Goal: Find specific page/section: Find specific page/section

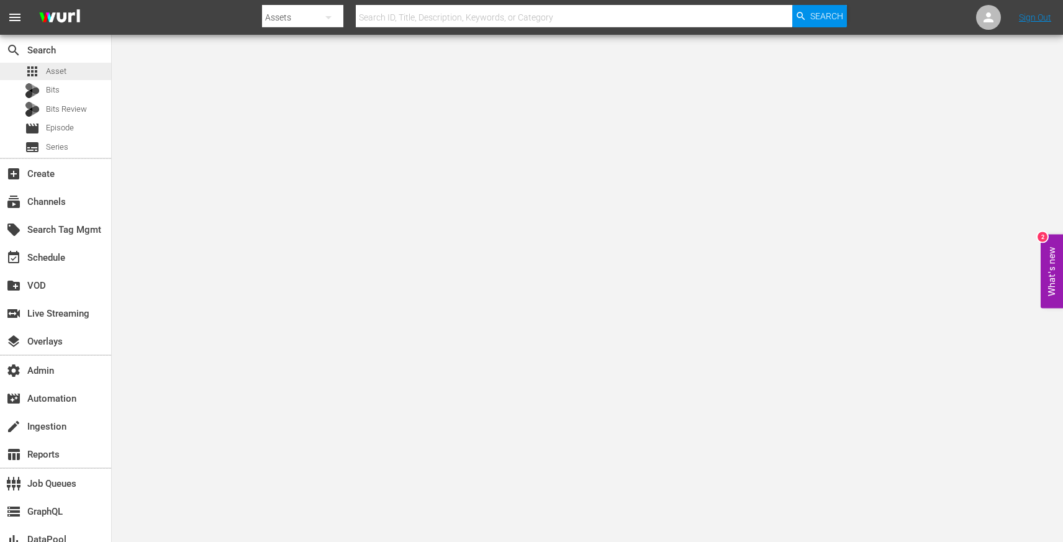
click at [68, 76] on div "apps Asset" at bounding box center [55, 71] width 111 height 17
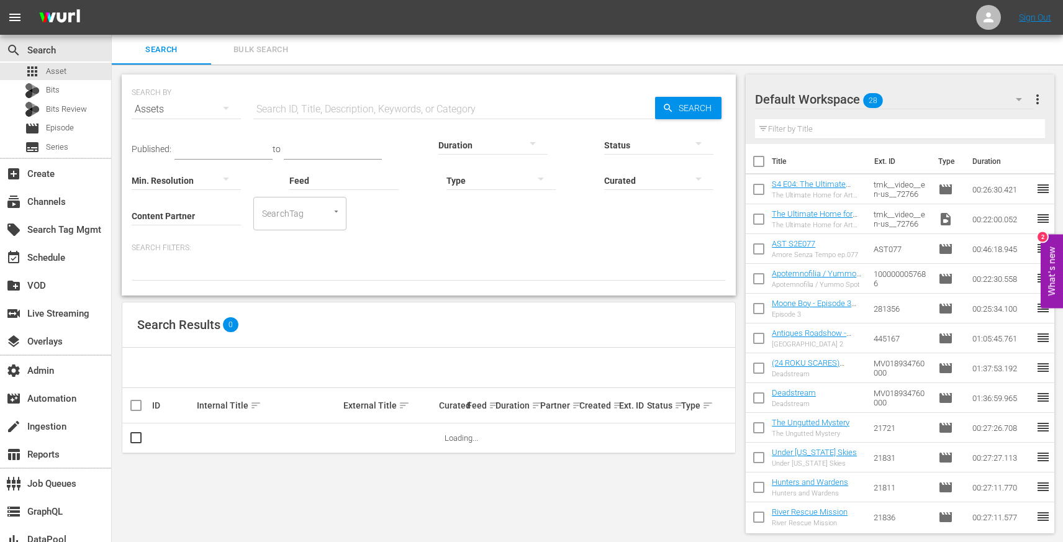
click at [356, 175] on input "Feed" at bounding box center [343, 181] width 109 height 45
paste input "DangerTV - Borderforce USA: The Bridges - Season 5"
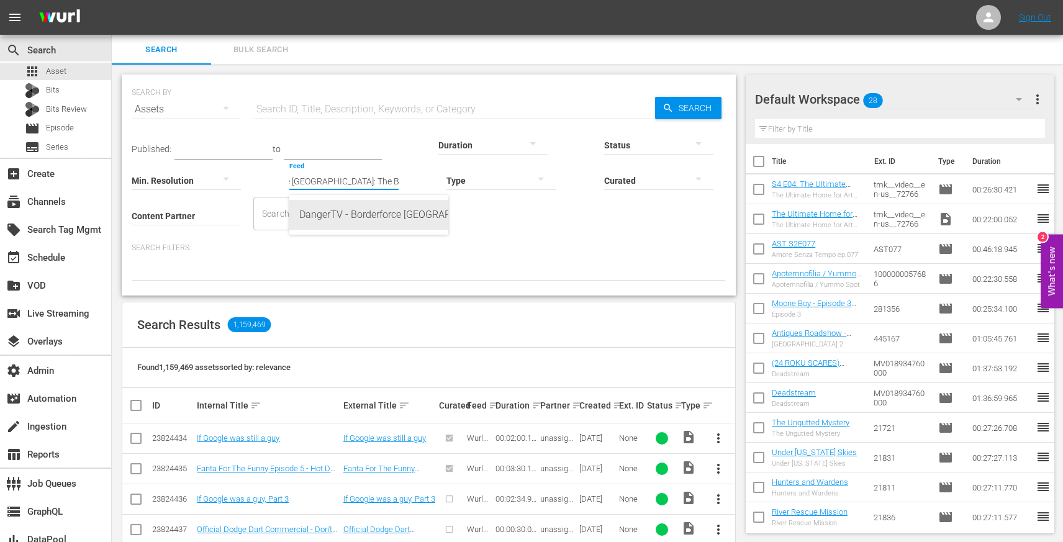
click at [374, 219] on div "DangerTV - Borderforce USA: The Bridges - Season 5 (432822)" at bounding box center [368, 215] width 139 height 30
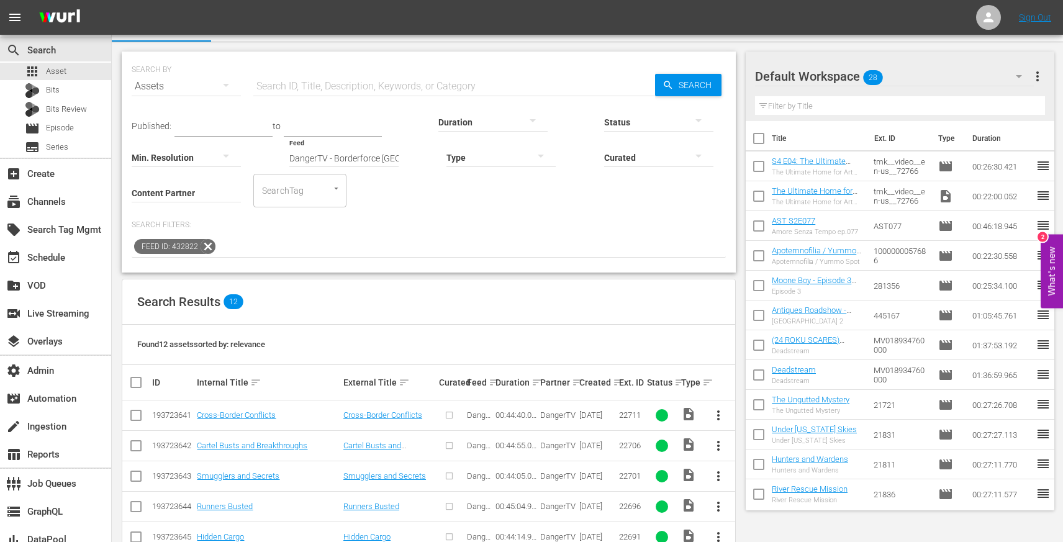
scroll to position [0, 0]
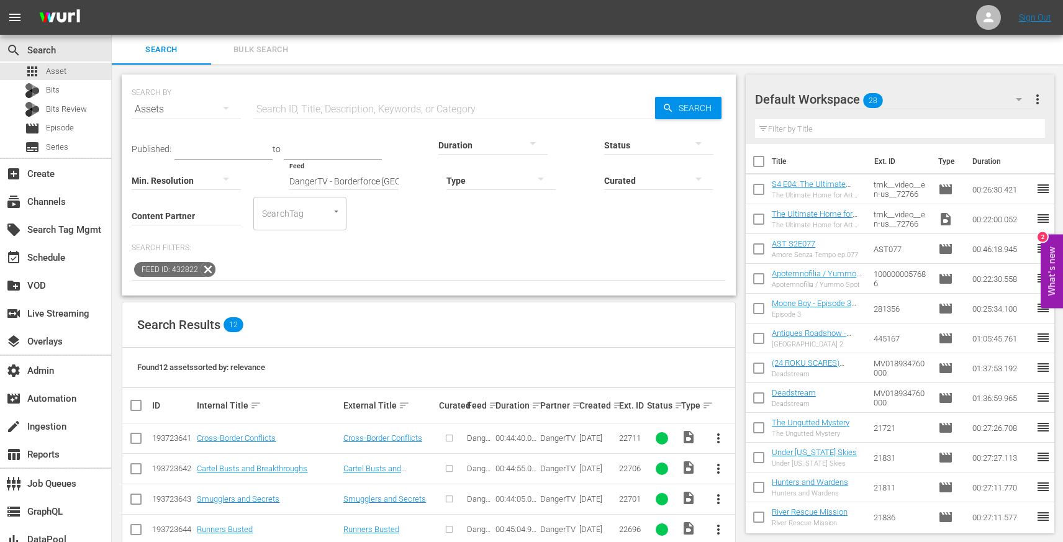
click at [371, 175] on input "DangerTV - Borderforce USA: The Bridges - Season 5 (432822)" at bounding box center [343, 181] width 109 height 45
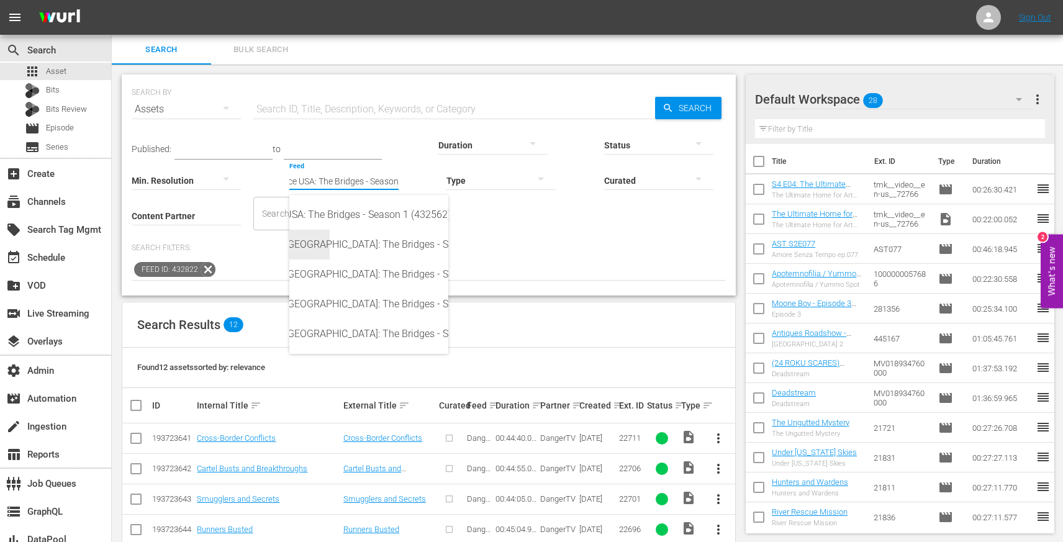
scroll to position [0, 120]
click at [318, 301] on div "DangerTV - Borderforce USA: The Bridges - Season 4 (432837)" at bounding box center [248, 304] width 139 height 30
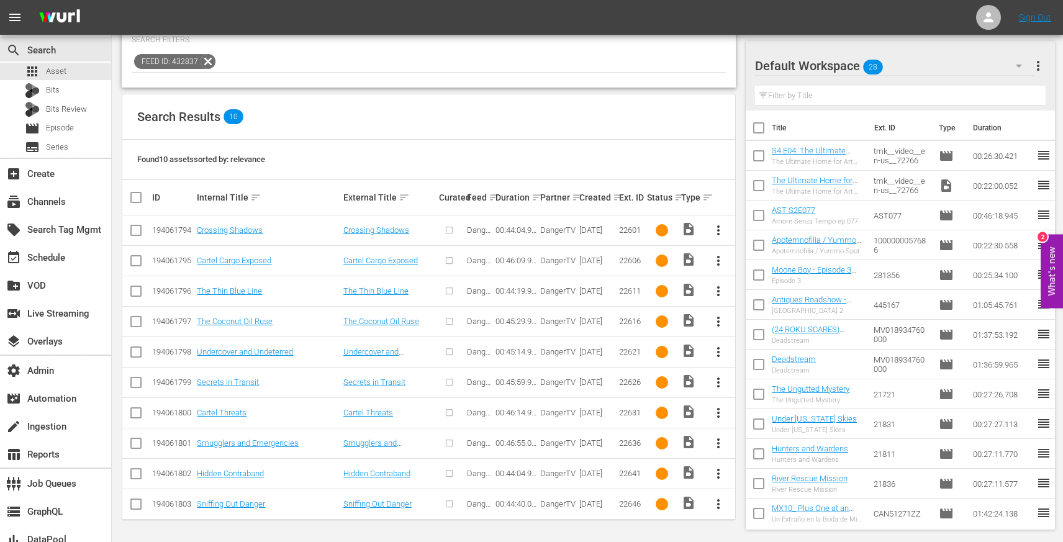
scroll to position [0, 0]
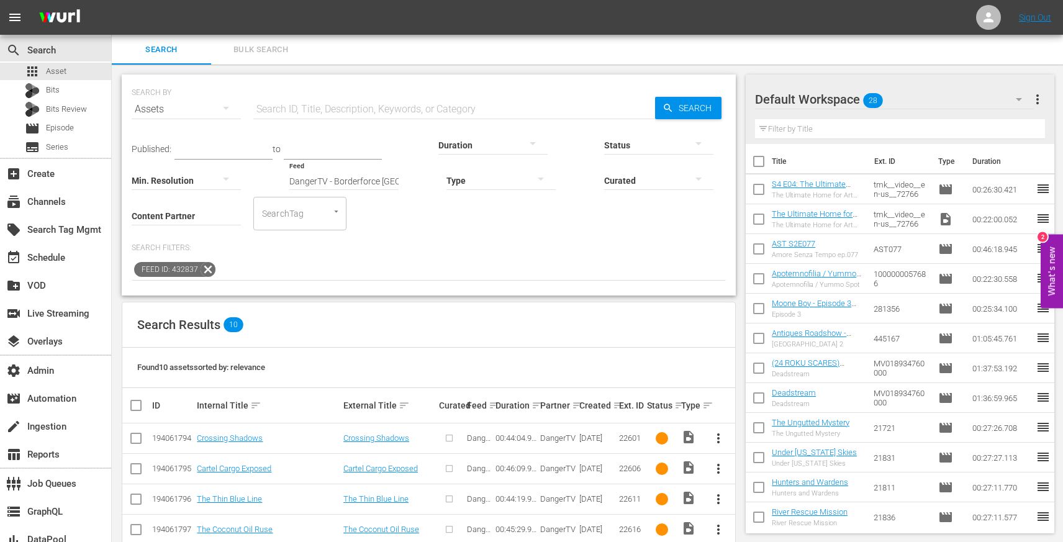
click at [290, 182] on input "DangerTV - Borderforce USA: The Bridges - Season 4 (432837)" at bounding box center [343, 181] width 109 height 45
paste input "5"
click at [324, 223] on div "DangerTV - Borderforce USA: The Bridges - Season 5 (432822)" at bounding box center [368, 215] width 139 height 30
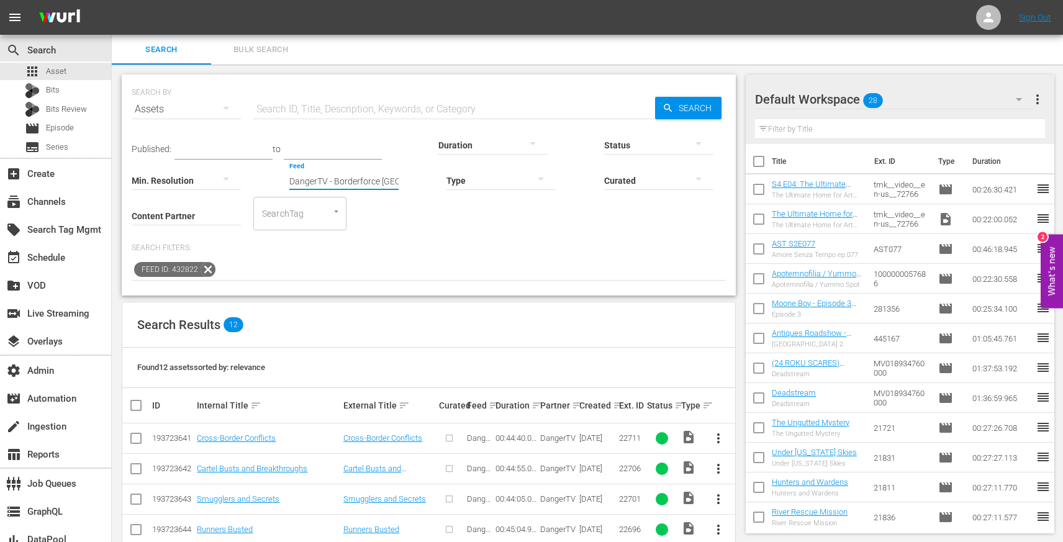
click at [333, 191] on input "DangerTV - Borderforce USA: The Bridges - Season 5 (432822)" at bounding box center [343, 181] width 109 height 45
click at [331, 183] on input "DangerTV - Borderforce USA: The Bridges - Season 5 (432822)" at bounding box center [343, 181] width 109 height 45
click at [374, 209] on div "DangerTV - Borderforce USA: The Bridges - Season 4 (432837)" at bounding box center [368, 215] width 139 height 30
type input "DangerTV - Borderforce USA: The Bridges - Season 4 (432837)"
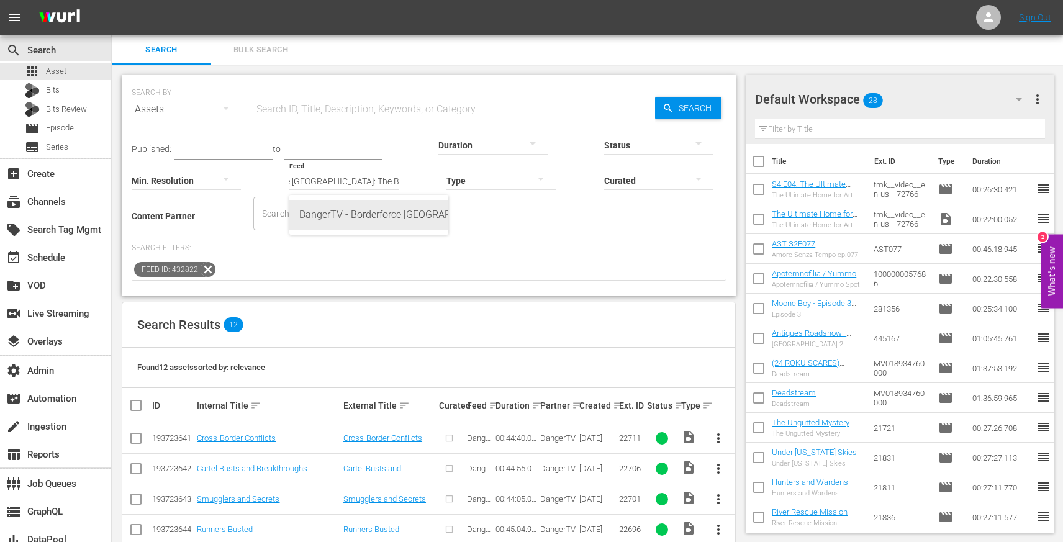
scroll to position [0, 0]
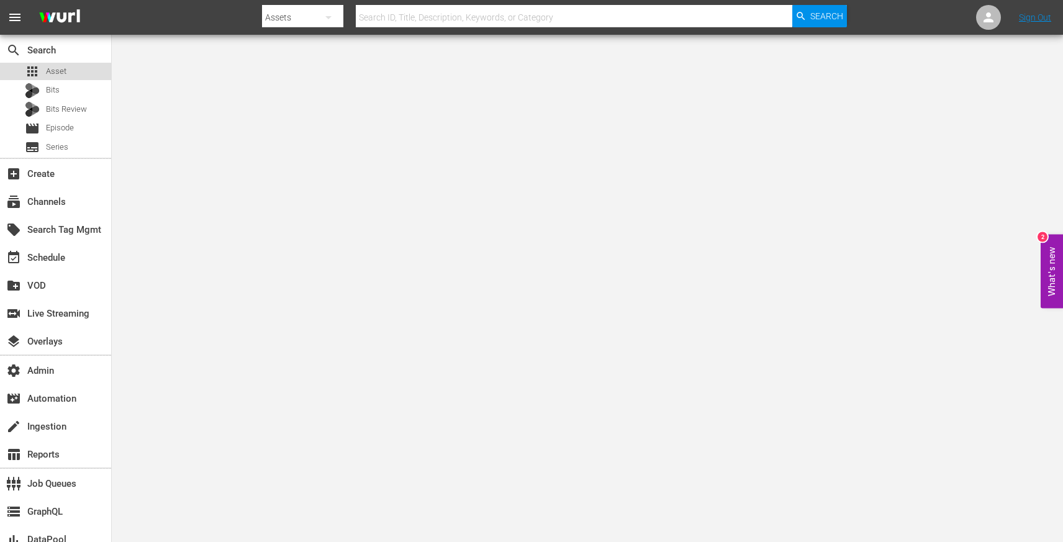
click at [61, 77] on span "Asset" at bounding box center [56, 71] width 20 height 12
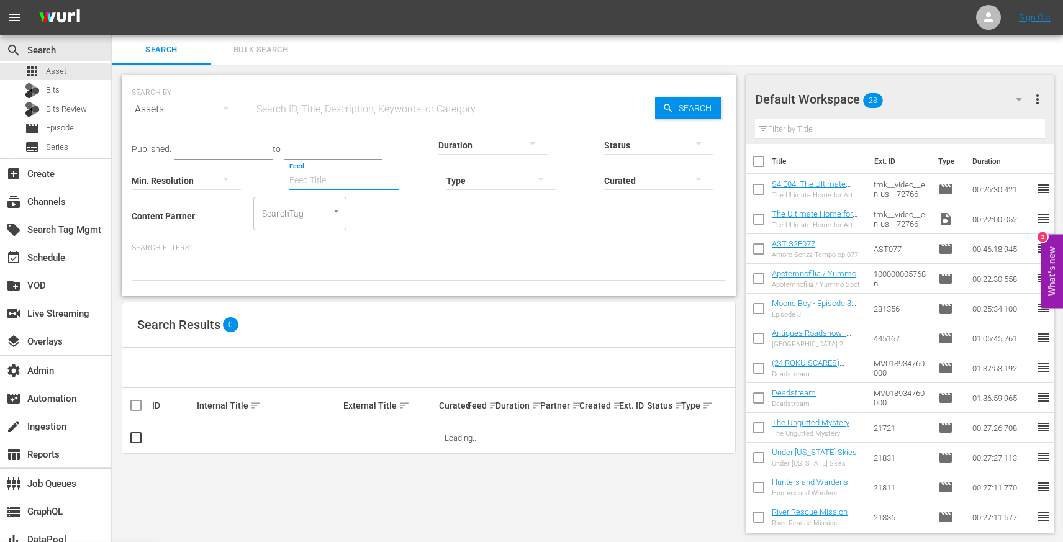
click at [294, 183] on input "Feed" at bounding box center [343, 181] width 109 height 45
paste input "[PERSON_NAME] @ JFL"
click at [348, 218] on div "[PERSON_NAME] @ JFL (432838)" at bounding box center [368, 215] width 139 height 30
type input "[PERSON_NAME] @ JFL (432838)"
